Goal: Check status: Check status

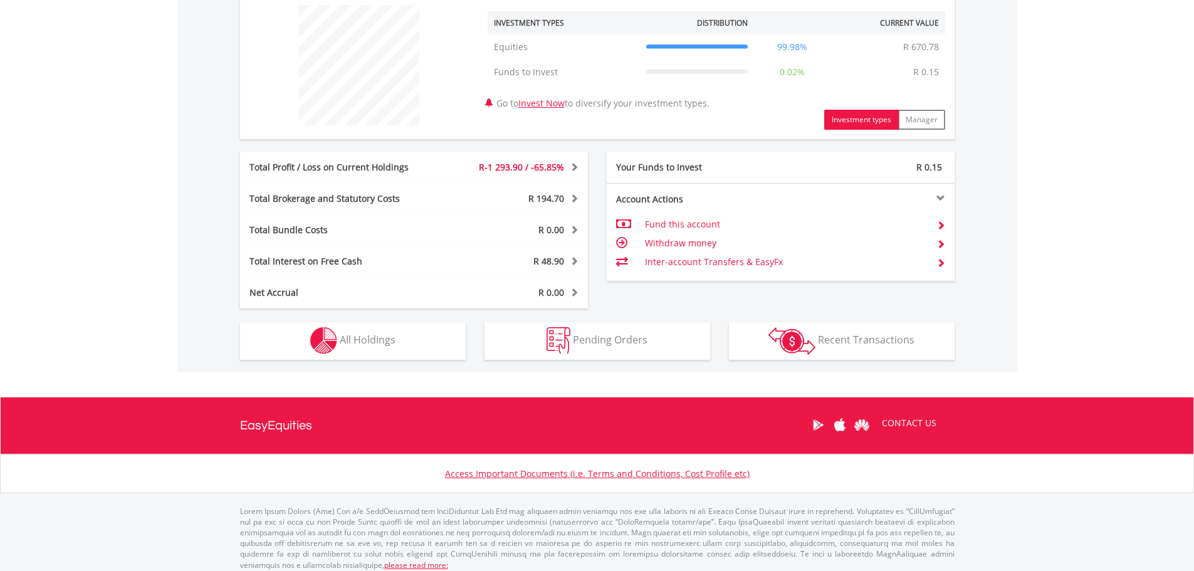
scroll to position [490, 0]
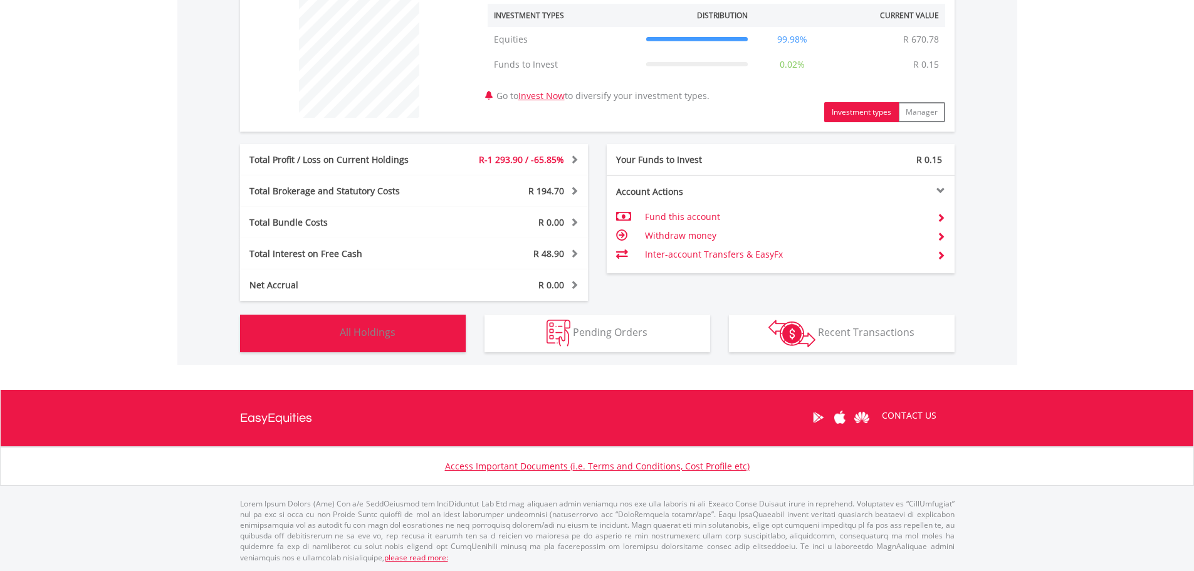
click at [392, 335] on span "All Holdings" at bounding box center [368, 332] width 56 height 14
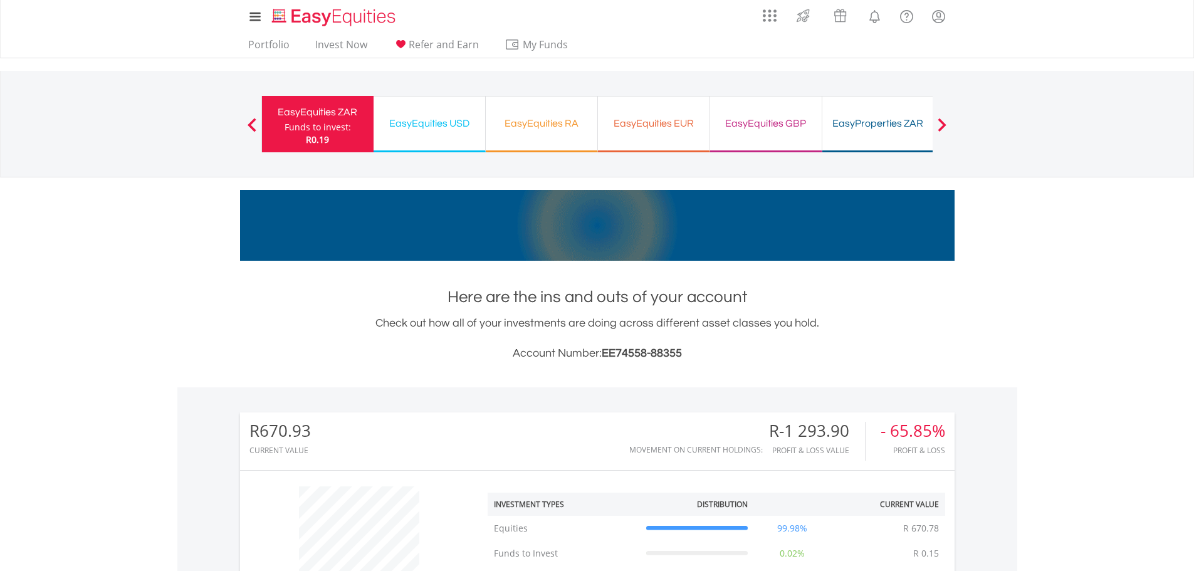
scroll to position [0, 0]
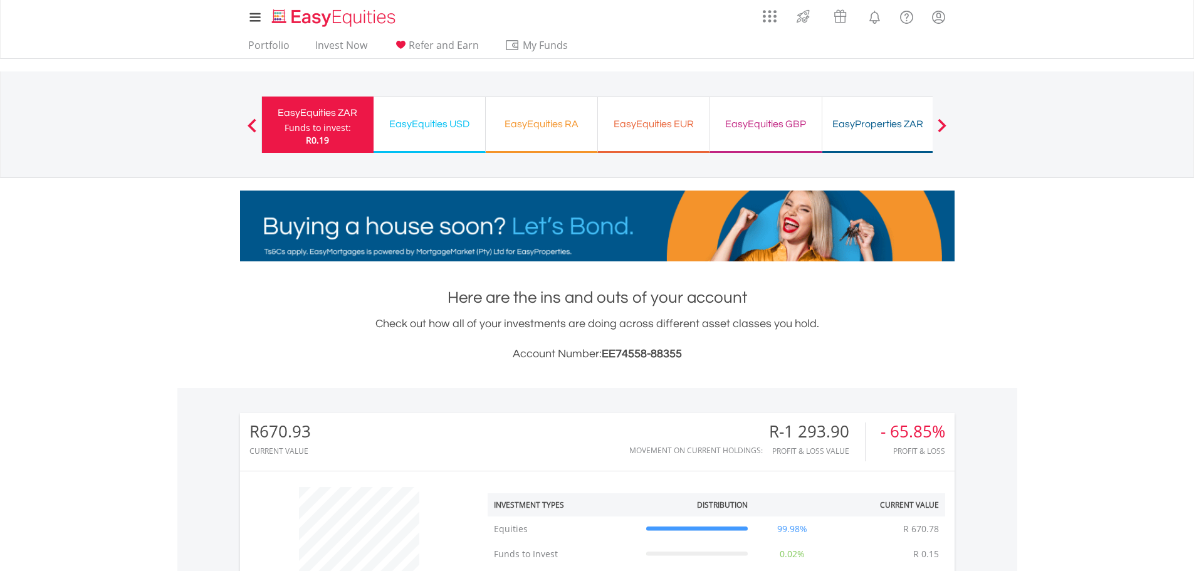
click at [431, 123] on div "EasyEquities USD" at bounding box center [429, 124] width 97 height 18
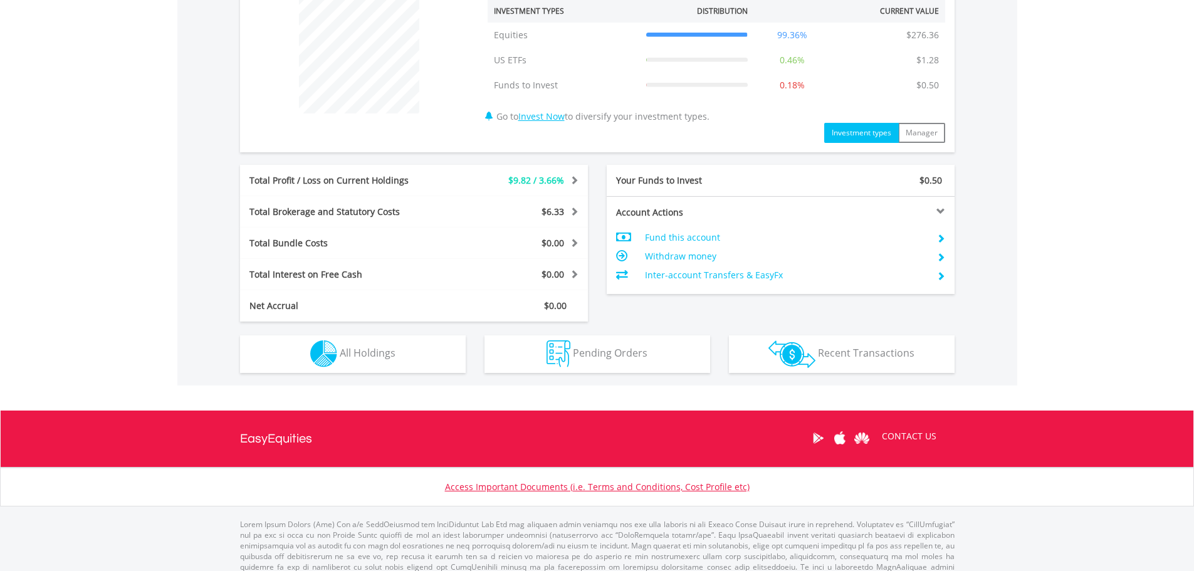
scroll to position [501, 0]
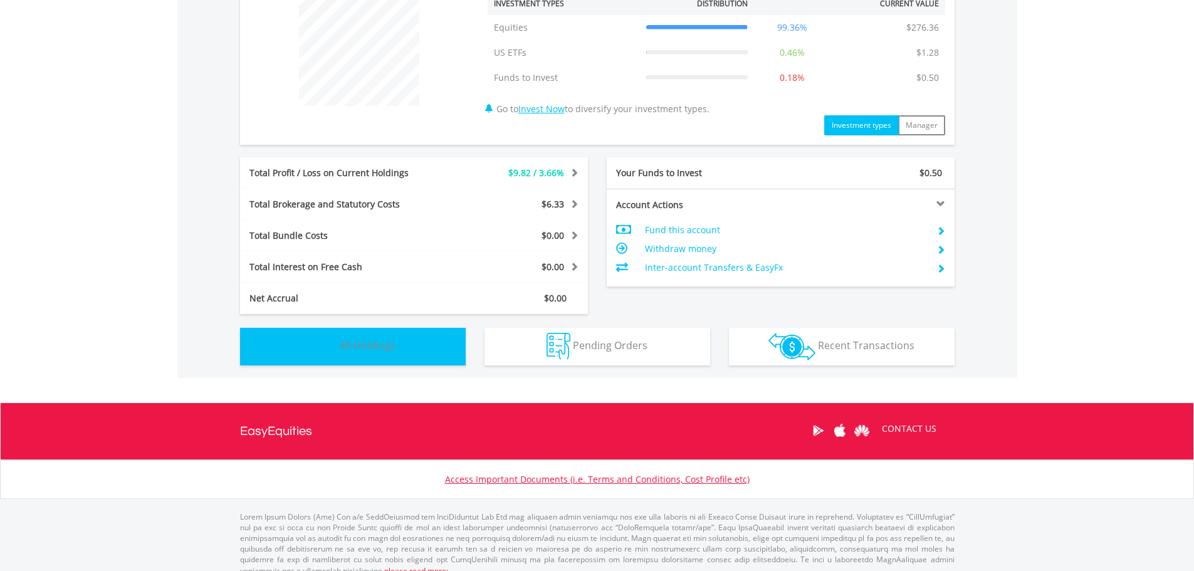
click at [323, 347] on img "button" at bounding box center [323, 346] width 27 height 27
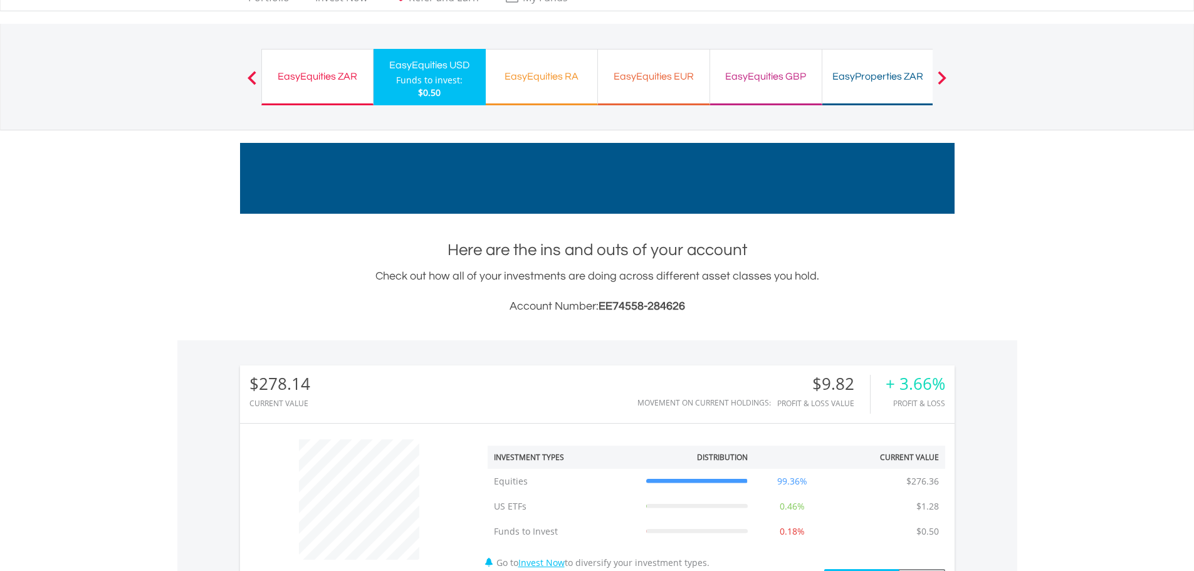
scroll to position [0, 0]
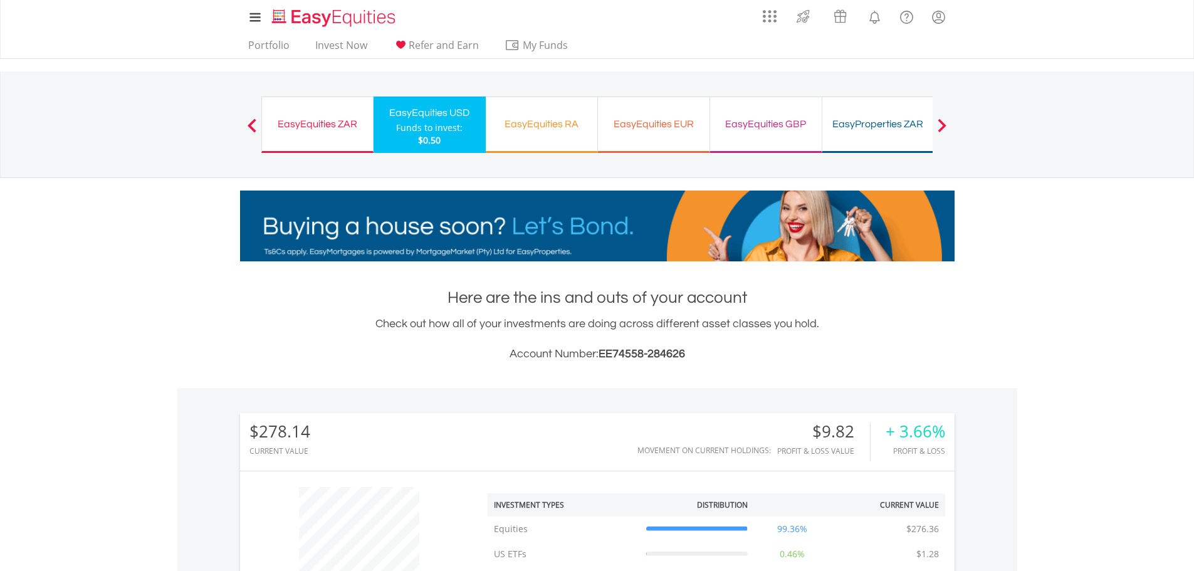
click at [642, 127] on div "EasyEquities EUR" at bounding box center [653, 124] width 97 height 18
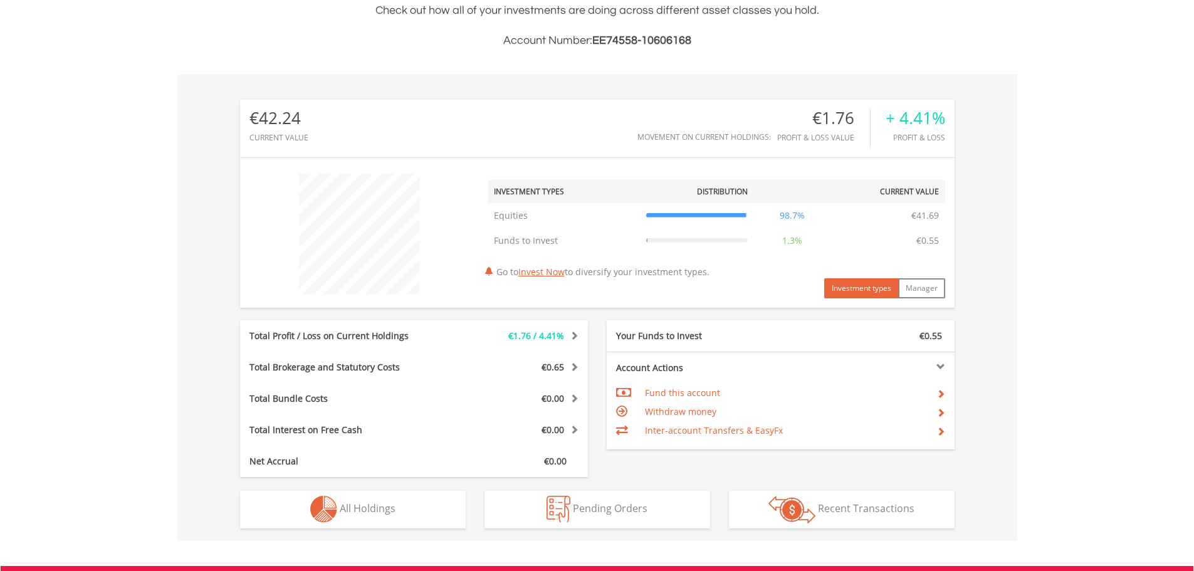
scroll to position [120, 238]
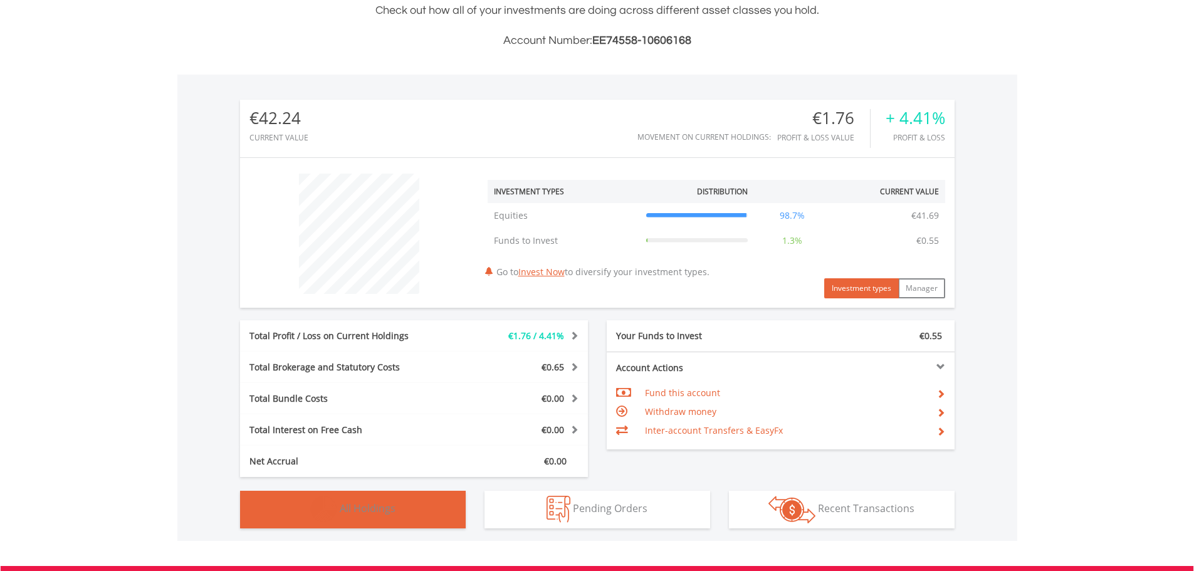
click at [374, 501] on span "All Holdings" at bounding box center [368, 508] width 56 height 14
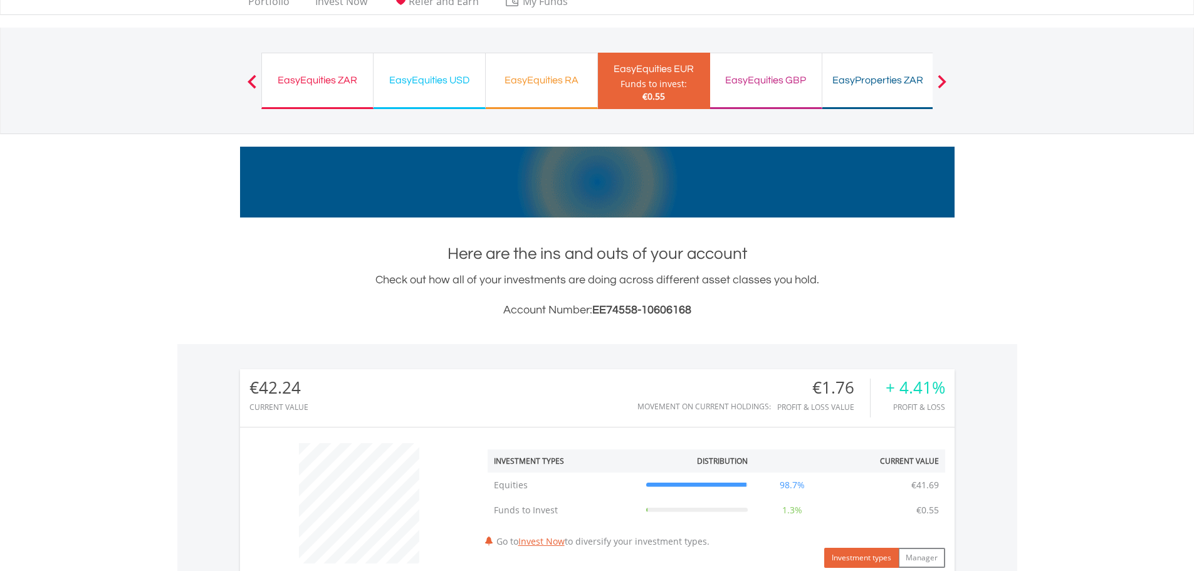
scroll to position [0, 0]
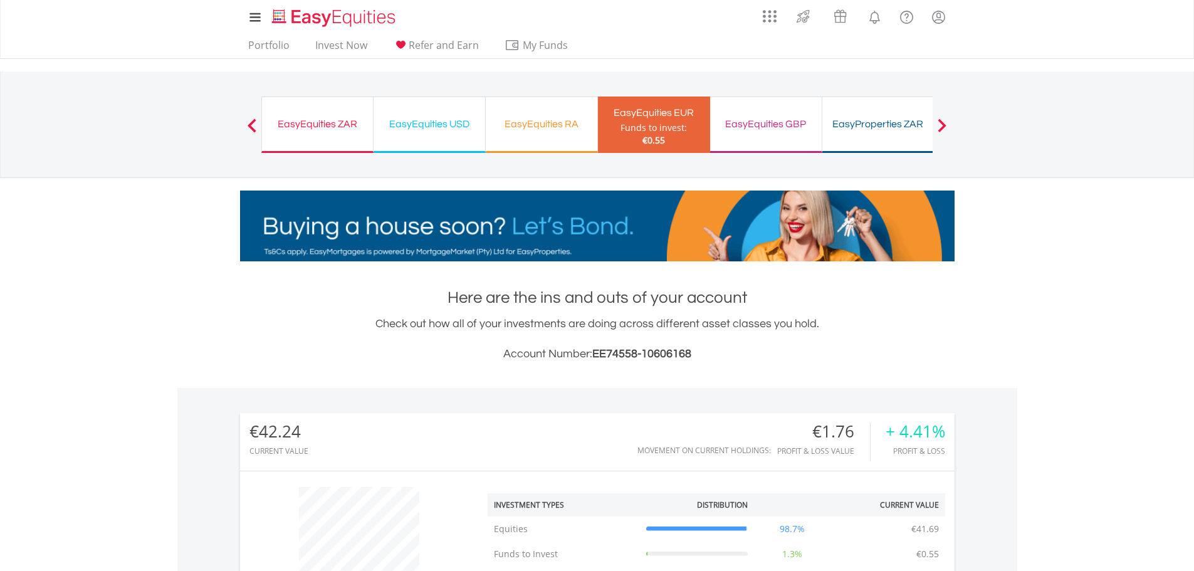
click at [762, 123] on div "EasyEquities GBP" at bounding box center [766, 124] width 97 height 18
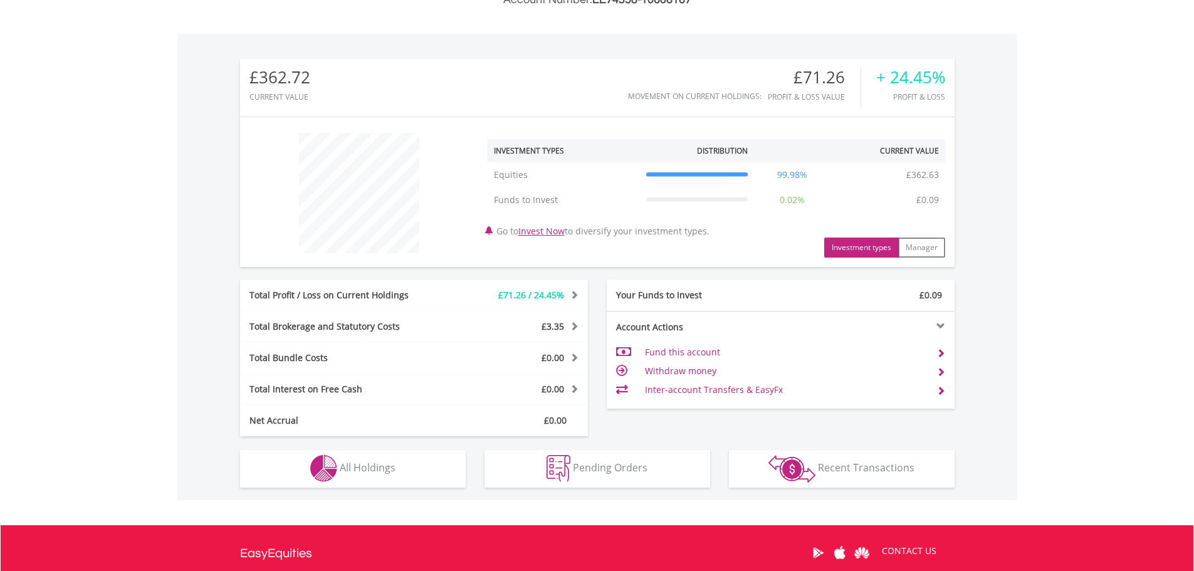
scroll to position [376, 0]
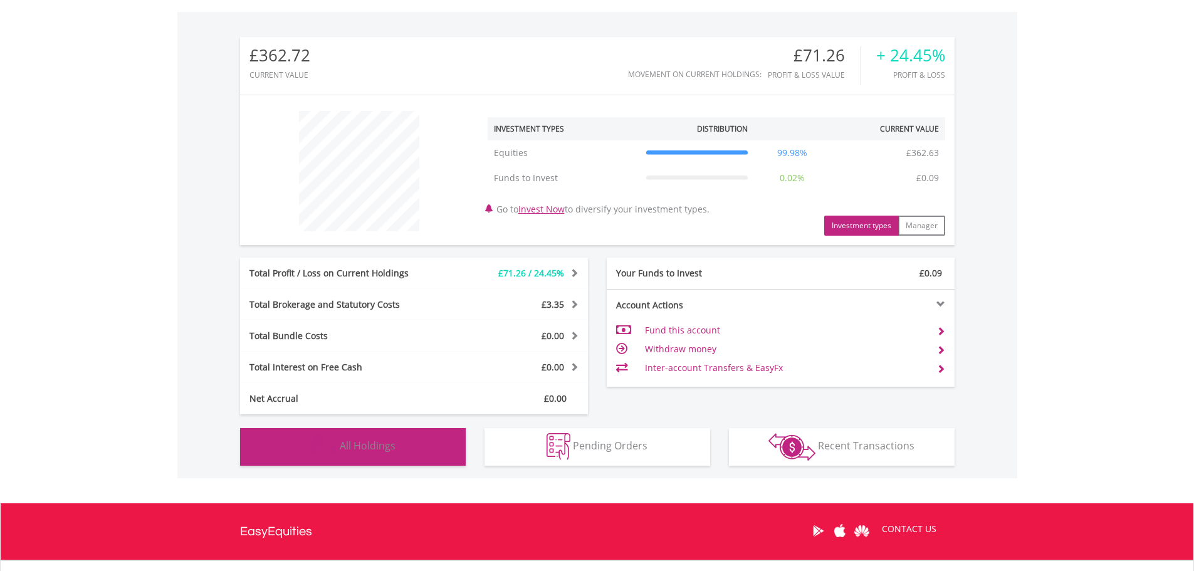
click at [394, 446] on span "All Holdings" at bounding box center [368, 446] width 56 height 14
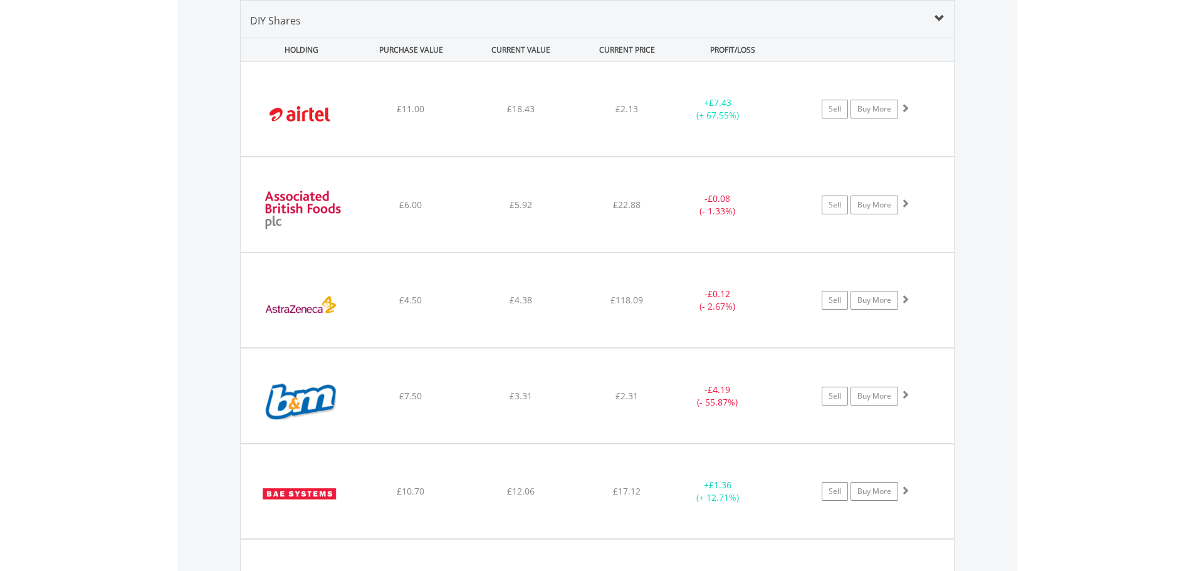
scroll to position [378, 0]
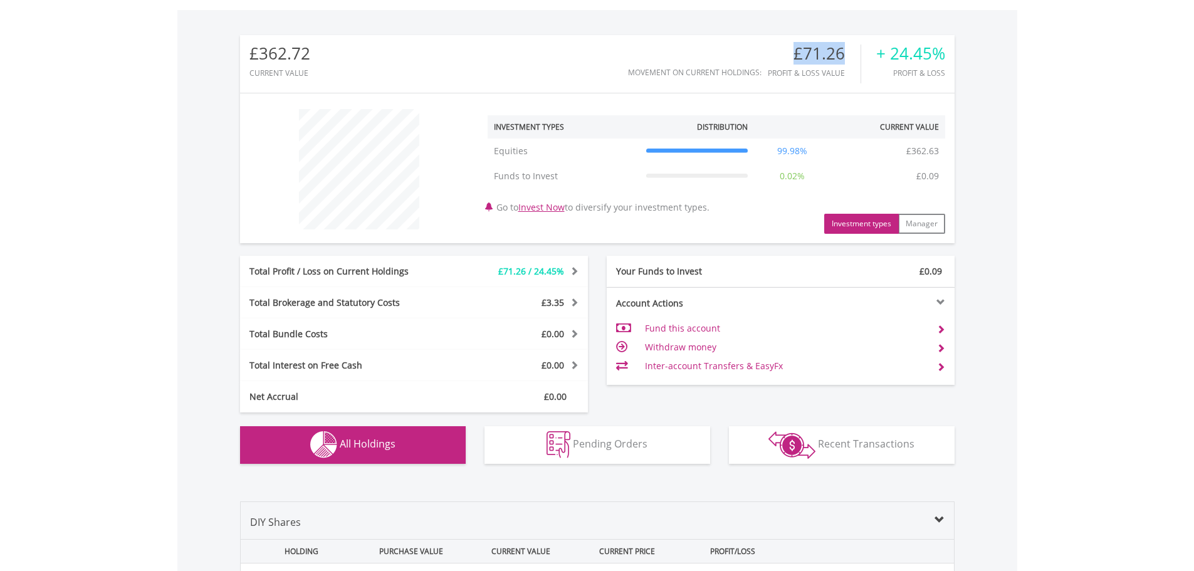
drag, startPoint x: 795, startPoint y: 50, endPoint x: 843, endPoint y: 51, distance: 48.3
click at [843, 51] on div "£71.26" at bounding box center [814, 54] width 93 height 18
copy div "£71.26"
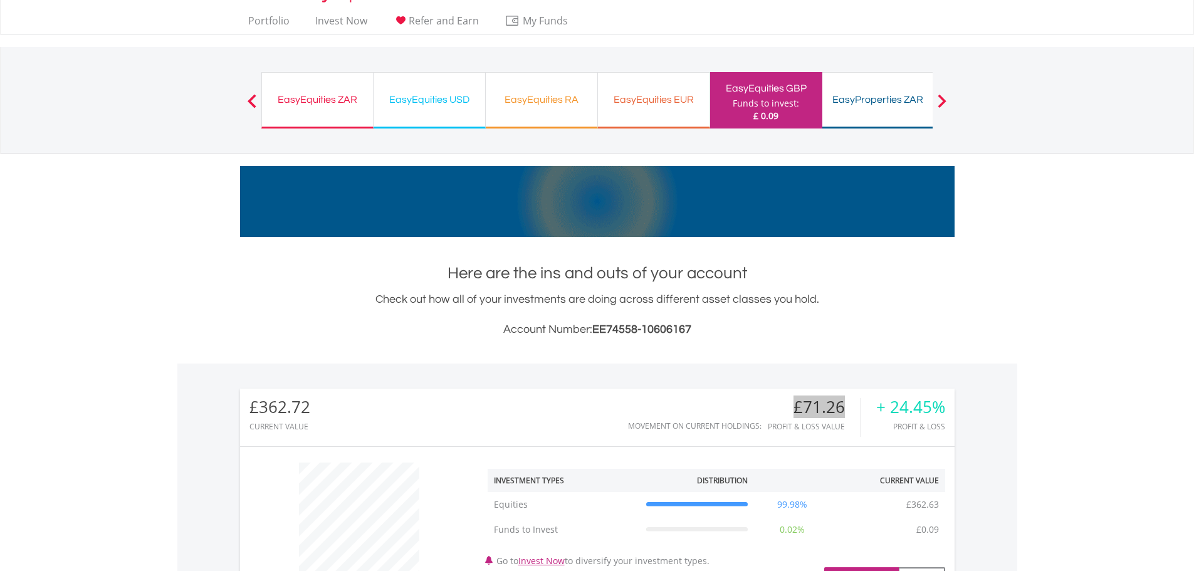
scroll to position [0, 0]
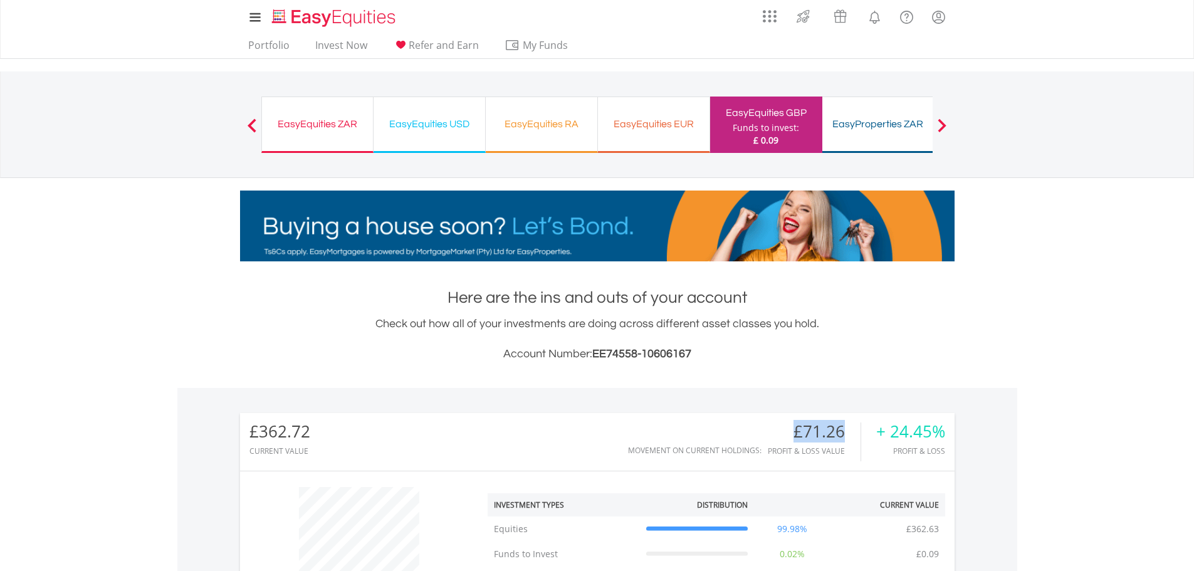
click at [885, 123] on div "EasyProperties ZAR" at bounding box center [878, 124] width 97 height 18
